Goal: Information Seeking & Learning: Check status

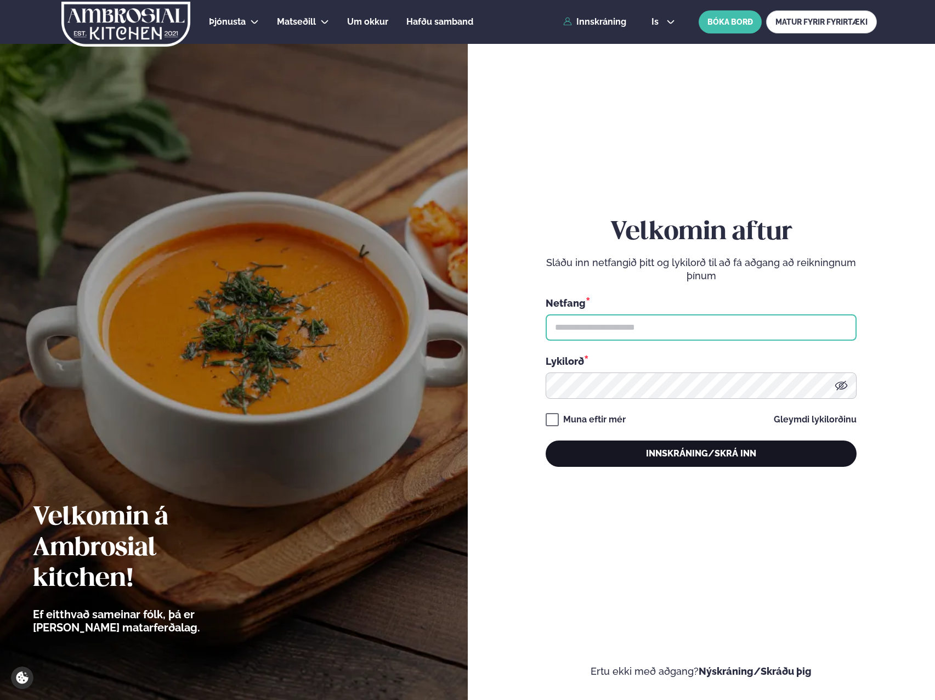
type input "**********"
click at [647, 447] on button "Innskráning/Skrá inn" at bounding box center [701, 453] width 311 height 26
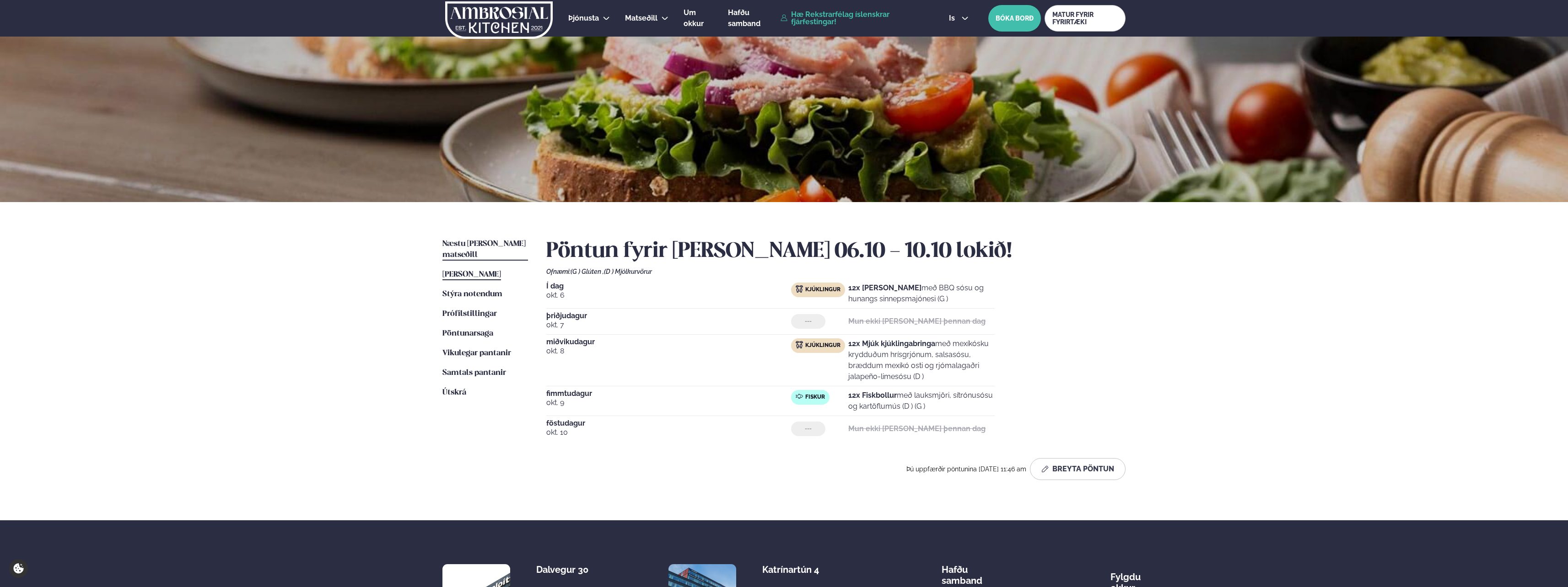
click at [500, 242] on span "Næstu [PERSON_NAME] matseðill" at bounding box center [484, 249] width 83 height 18
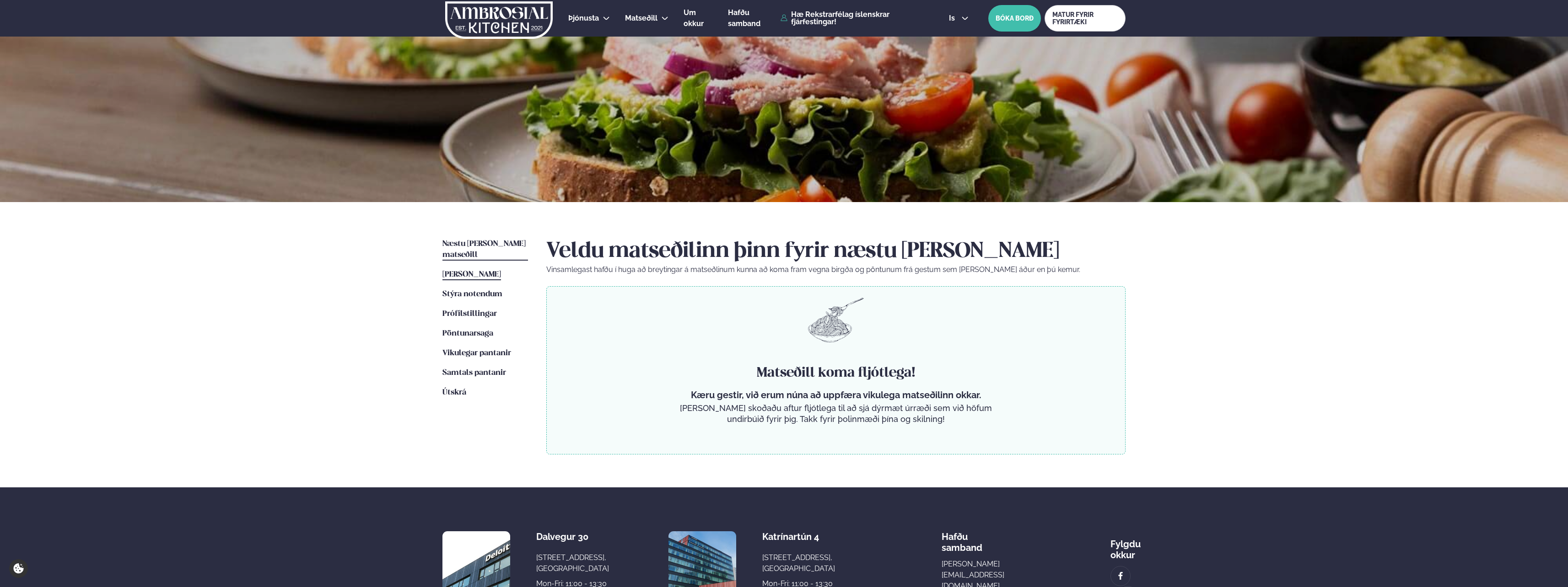
click at [488, 271] on span "[PERSON_NAME]" at bounding box center [471, 274] width 58 height 8
